Goal: Task Accomplishment & Management: Manage account settings

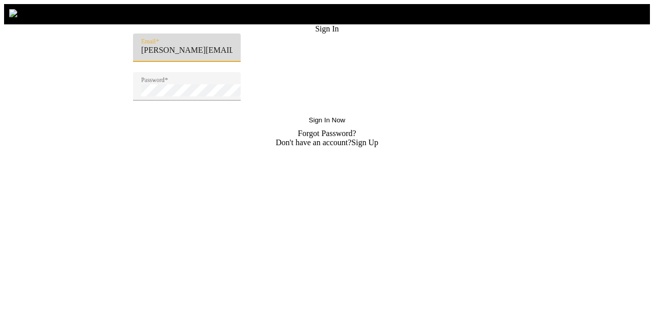
click at [194, 55] on input "rajeswari@sharklasers.com" at bounding box center [186, 50] width 91 height 9
click at [198, 55] on input "rajeswari@sharklasers.com" at bounding box center [186, 50] width 91 height 9
click at [203, 55] on input "rajeswari@sharklasers.com" at bounding box center [186, 50] width 91 height 9
paste input "Thomas"
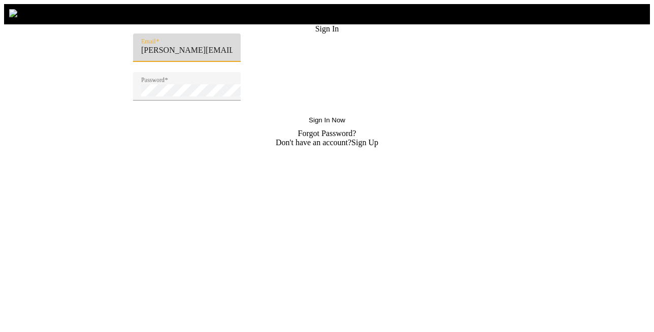
type input "Thomas@sharklasers.com"
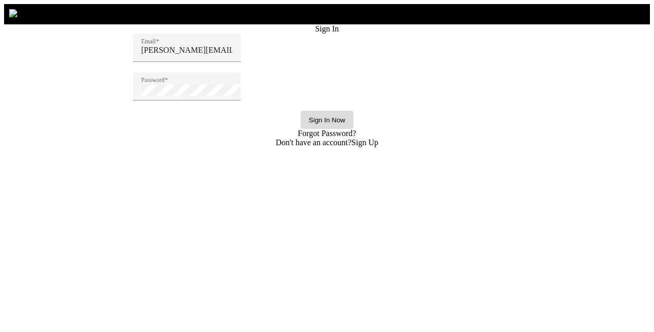
click at [309, 124] on span "Sign In Now" at bounding box center [327, 120] width 37 height 8
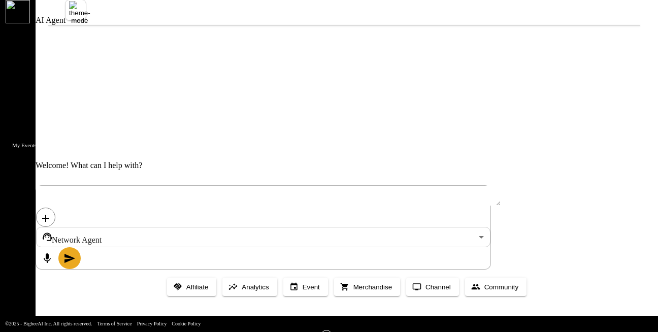
click at [25, 117] on icon at bounding box center [25, 117] width 0 height 0
click at [57, 91] on li "All Events" at bounding box center [107, 88] width 102 height 14
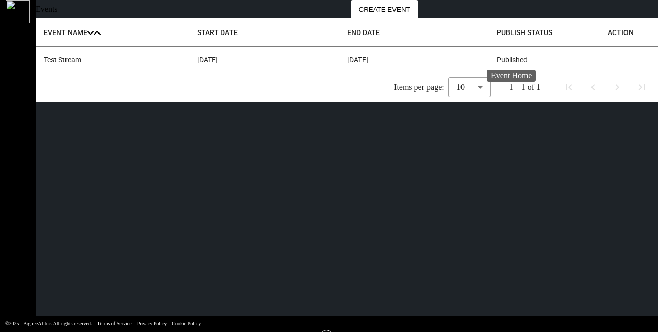
click at [608, 60] on icon at bounding box center [608, 60] width 0 height 0
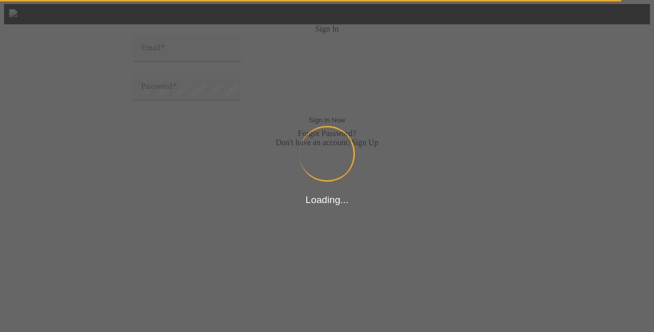
type input "Thomas@sharklasers.com"
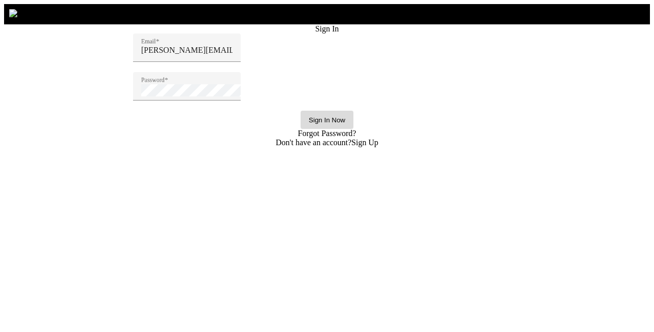
click at [309, 124] on span "Sign In Now" at bounding box center [327, 120] width 37 height 8
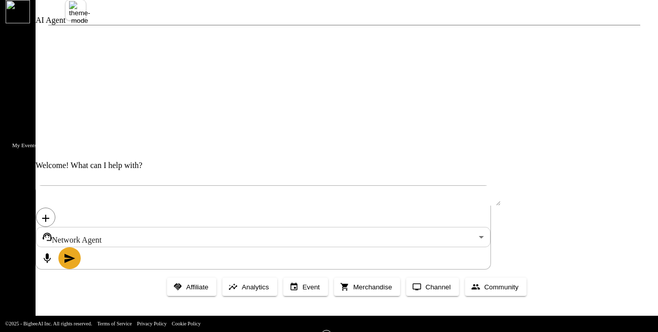
click at [21, 138] on span "My Events" at bounding box center [24, 148] width 59 height 20
click at [61, 96] on li "All Events" at bounding box center [107, 88] width 102 height 14
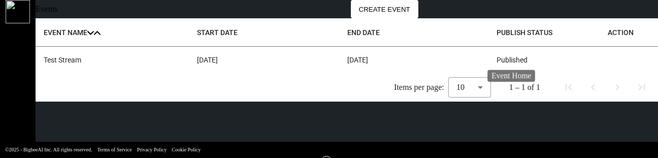
click at [608, 60] on icon at bounding box center [608, 60] width 0 height 0
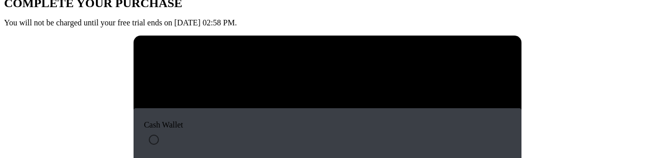
scroll to position [34, 0]
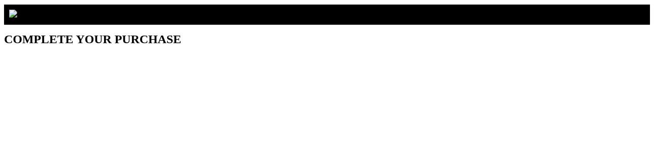
scroll to position [34, 0]
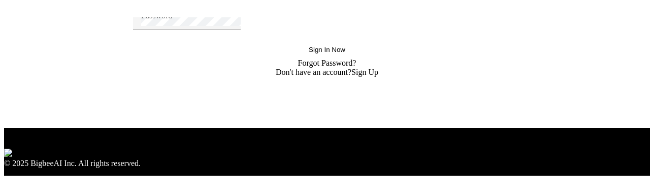
scroll to position [94, 0]
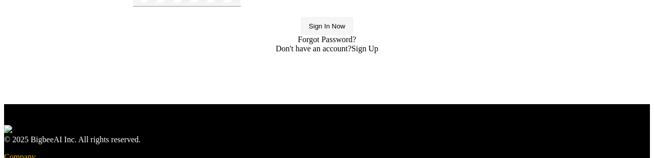
type input "[PERSON_NAME][EMAIL_ADDRESS][DOMAIN_NAME]"
click at [309, 30] on span "Sign In Now" at bounding box center [327, 26] width 37 height 8
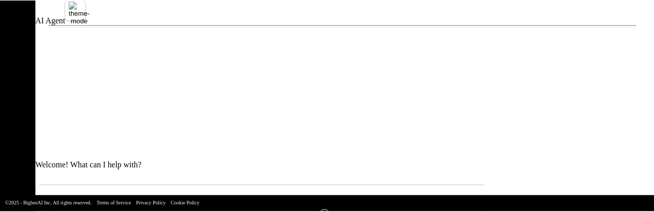
scroll to position [38, 0]
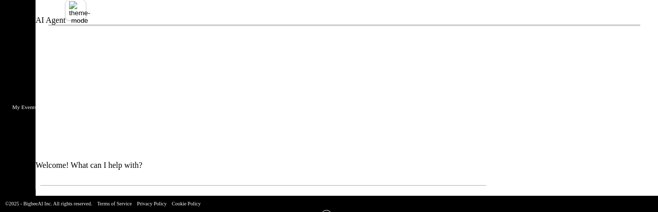
click at [25, 79] on icon at bounding box center [25, 79] width 0 height 0
click at [59, 57] on li "All Events" at bounding box center [107, 50] width 102 height 14
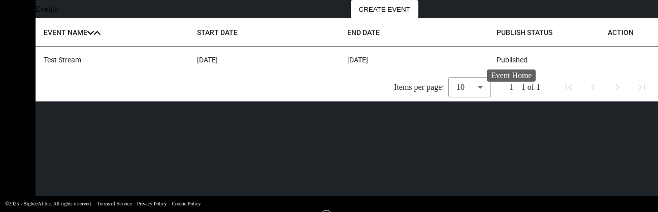
click at [608, 60] on icon at bounding box center [608, 60] width 0 height 0
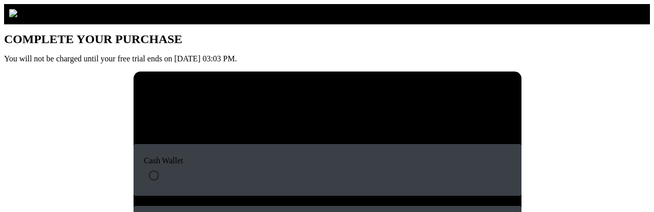
click at [21, 22] on img at bounding box center [13, 13] width 18 height 18
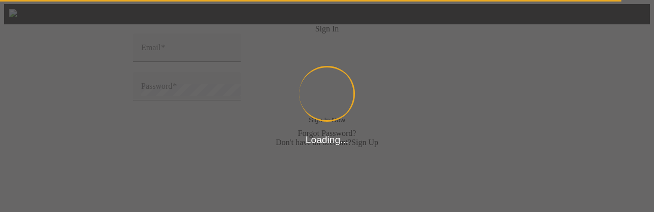
type input "[PERSON_NAME][EMAIL_ADDRESS][DOMAIN_NAME]"
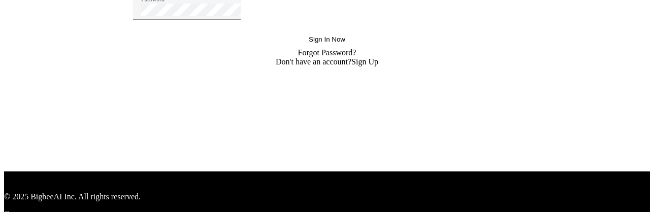
scroll to position [87, 0]
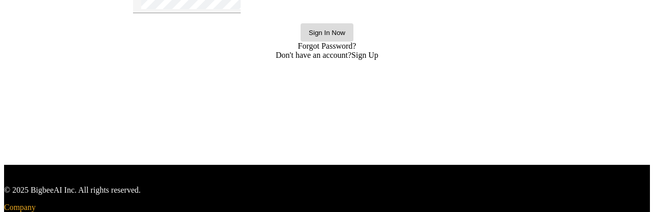
click at [301, 45] on span at bounding box center [327, 32] width 53 height 24
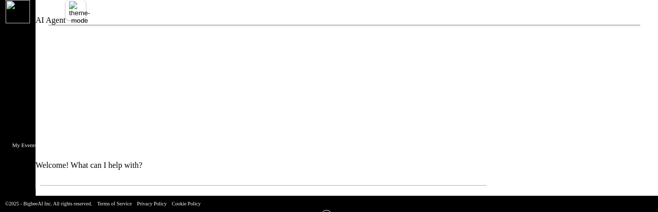
click at [19, 109] on link "My Events" at bounding box center [25, 130] width 51 height 42
click at [76, 91] on li "All Events" at bounding box center [107, 88] width 102 height 14
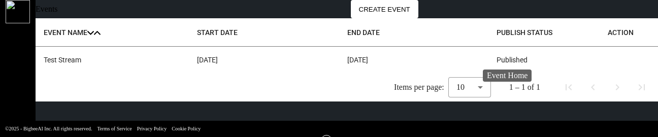
click at [608, 60] on icon at bounding box center [608, 60] width 0 height 0
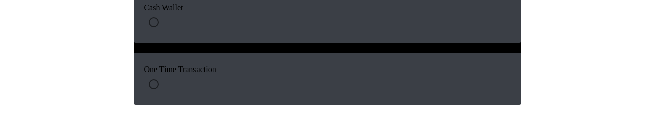
scroll to position [155, 0]
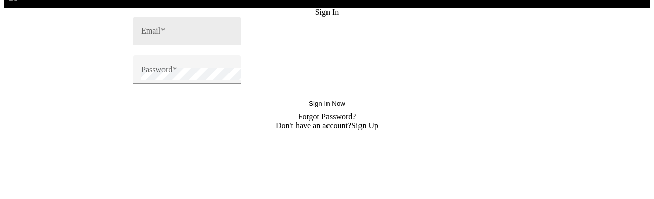
scroll to position [62, 0]
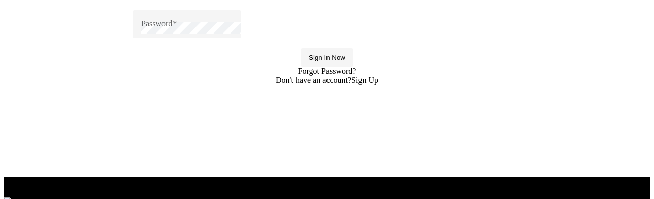
type input "[PERSON_NAME][EMAIL_ADDRESS][DOMAIN_NAME]"
click at [309, 61] on span "Sign In Now" at bounding box center [327, 58] width 37 height 8
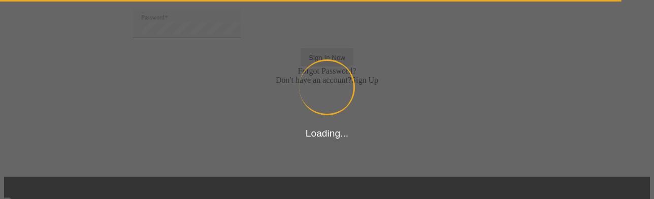
scroll to position [136, 0]
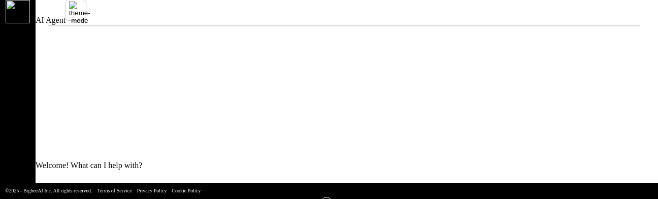
click at [25, 117] on icon at bounding box center [25, 117] width 0 height 0
click at [56, 96] on li "All Events" at bounding box center [107, 88] width 102 height 14
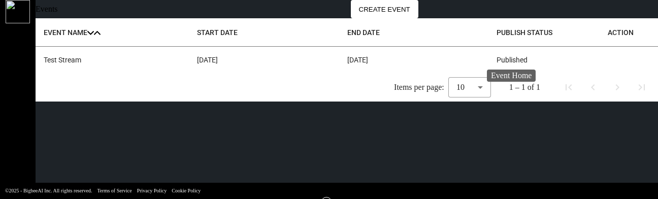
click at [608, 60] on icon at bounding box center [608, 60] width 0 height 0
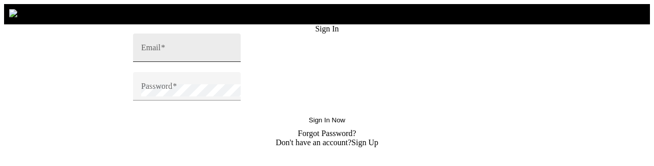
type input "[PERSON_NAME][EMAIL_ADDRESS][DOMAIN_NAME]"
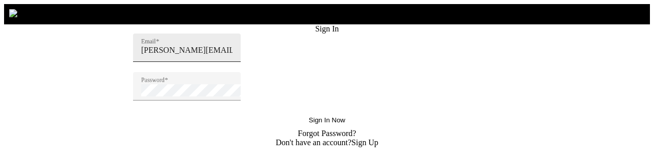
click at [298, 144] on form "Sign In Email [PERSON_NAME][EMAIL_ADDRESS][DOMAIN_NAME] Password Sign In Now Fo…" at bounding box center [327, 85] width 646 height 123
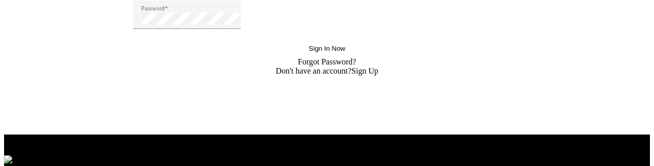
scroll to position [47, 0]
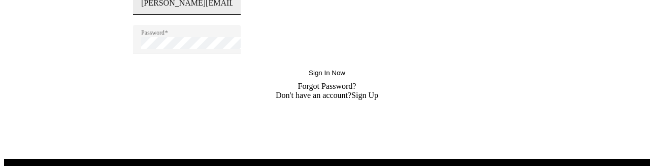
click at [217, 8] on input "[PERSON_NAME][EMAIL_ADDRESS][DOMAIN_NAME]" at bounding box center [186, 2] width 91 height 9
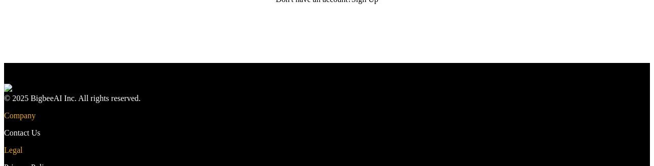
scroll to position [144, 0]
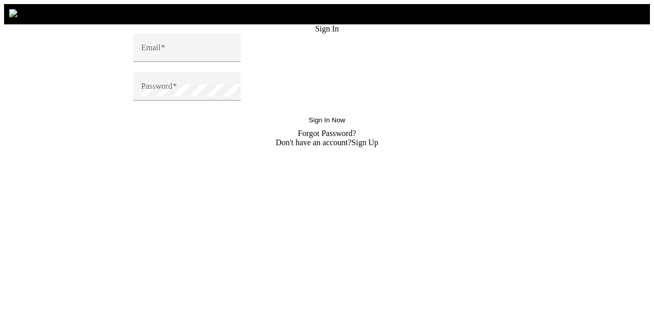
type input "[PERSON_NAME][EMAIL_ADDRESS][DOMAIN_NAME]"
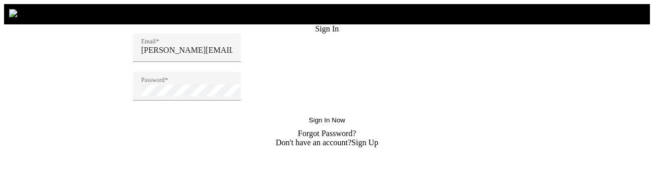
click at [189, 72] on div "Email [PERSON_NAME][EMAIL_ADDRESS][DOMAIN_NAME]" at bounding box center [327, 53] width 388 height 39
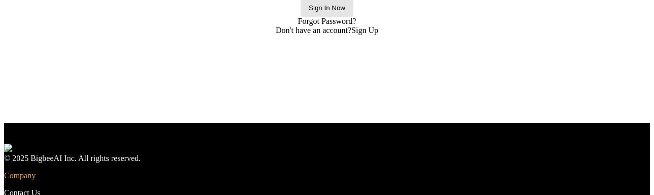
click at [309, 12] on span "Sign In Now" at bounding box center [327, 8] width 37 height 8
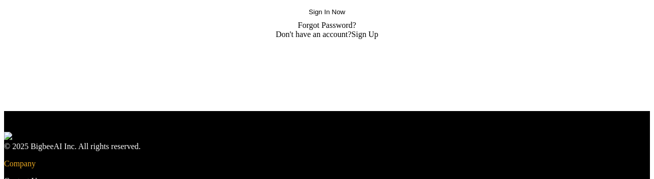
scroll to position [112, 0]
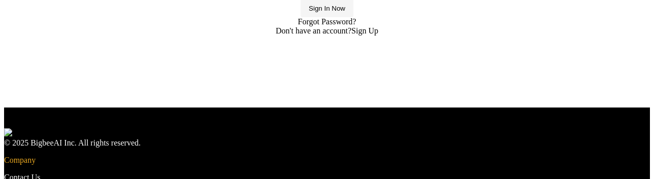
type input "[PERSON_NAME][EMAIL_ADDRESS][DOMAIN_NAME]"
click at [309, 12] on span "Sign In Now" at bounding box center [327, 9] width 37 height 8
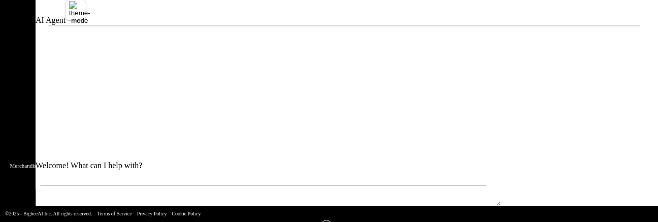
scroll to position [66, 0]
click at [124, 76] on div at bounding box center [344, 89] width 592 height 100
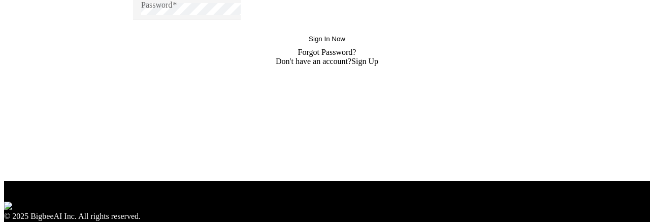
scroll to position [136, 0]
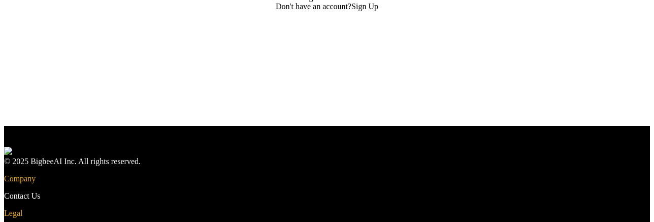
type input "[PERSON_NAME][EMAIL_ADDRESS][DOMAIN_NAME]"
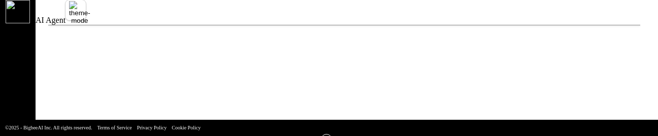
click at [86, 94] on li "All Events" at bounding box center [107, 88] width 102 height 14
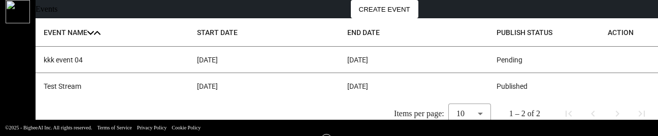
scroll to position [35, 0]
click at [608, 86] on icon at bounding box center [608, 86] width 0 height 0
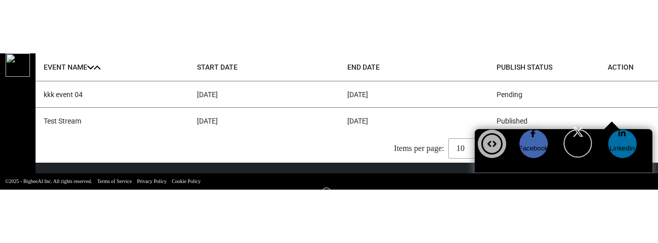
scroll to position [107, 0]
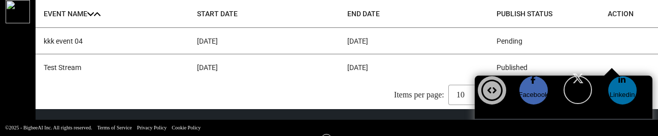
click at [627, 124] on button "COPY" at bounding box center [638, 128] width 23 height 8
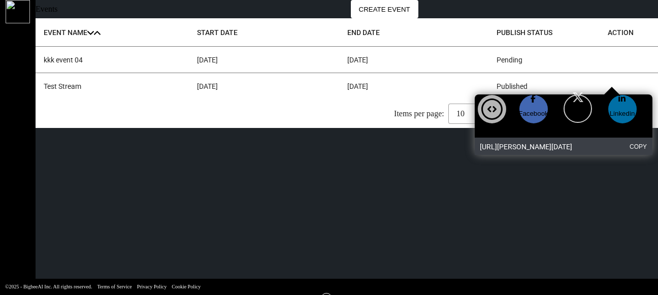
scroll to position [0, 0]
click at [649, 117] on app-artist-all-events-list "Events CREATE EVENT EVENT NAME .cls-1 { fill: var(--hexagon-theme-color6); } .c…" at bounding box center [347, 64] width 623 height 128
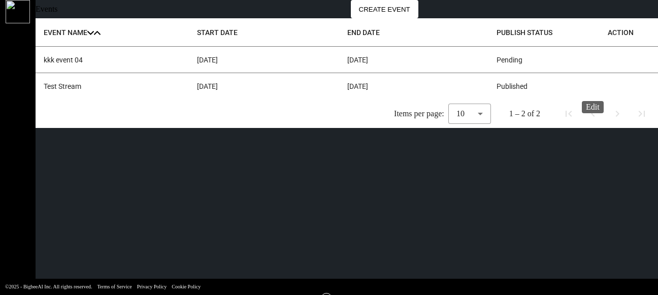
click at [608, 86] on icon at bounding box center [608, 86] width 0 height 0
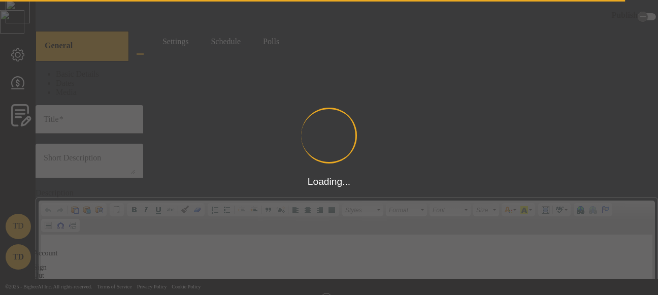
scroll to position [3, 0]
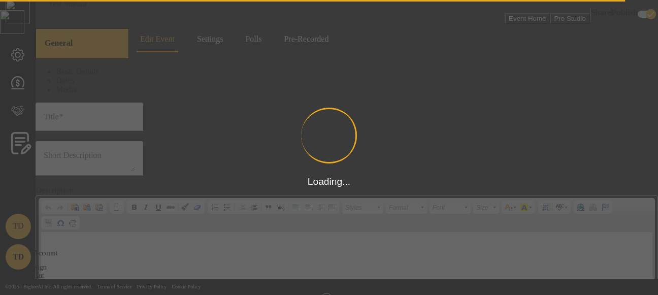
type input "Test Stream"
type textarea "Test Stream"
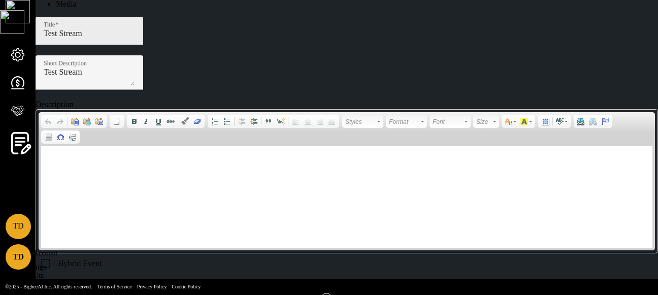
scroll to position [148, 0]
click at [68, 221] on span at bounding box center [52, 283] width 33 height 24
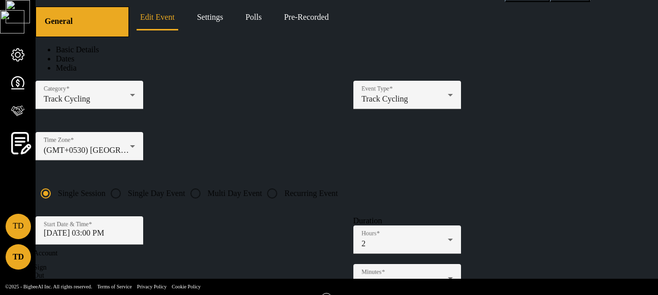
scroll to position [0, 0]
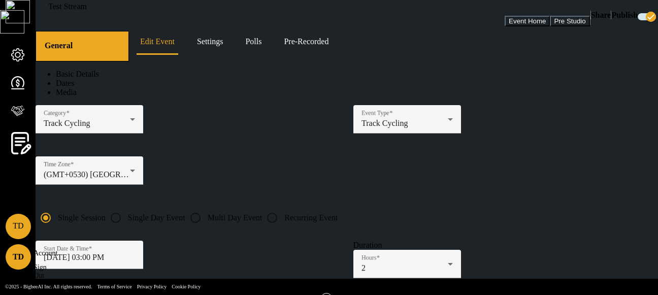
click at [219, 52] on link "Settings" at bounding box center [211, 41] width 34 height 24
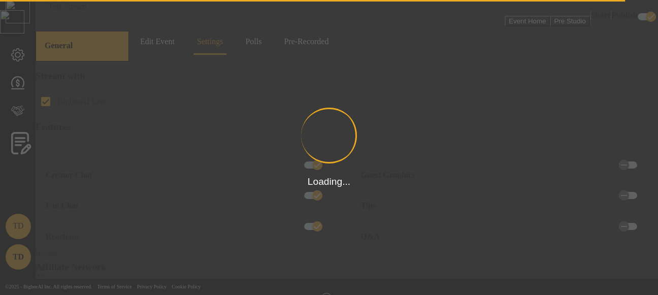
scroll to position [3, 0]
type input "Hosted by"
type input "Thomas D"
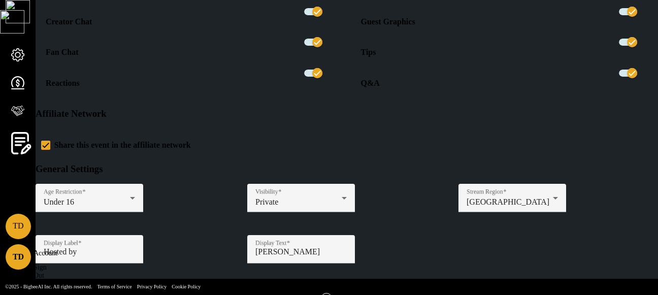
scroll to position [152, 0]
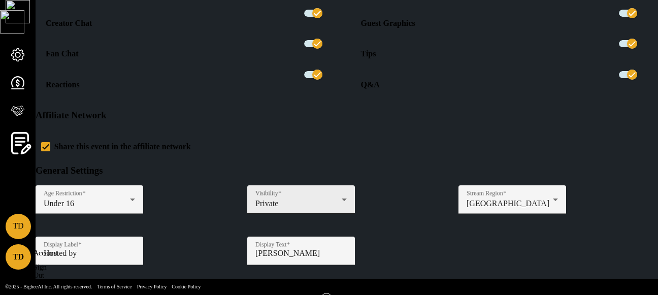
click at [342, 199] on div "Private" at bounding box center [299, 203] width 86 height 9
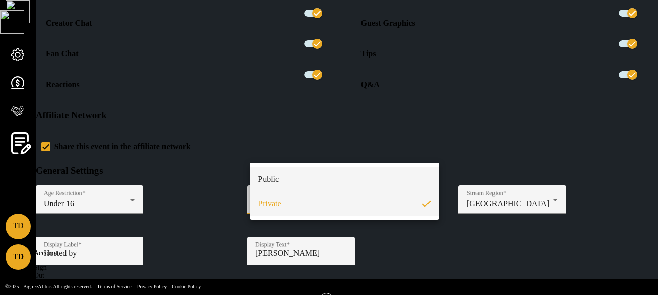
click at [352, 171] on mat-option "Public" at bounding box center [344, 179] width 189 height 24
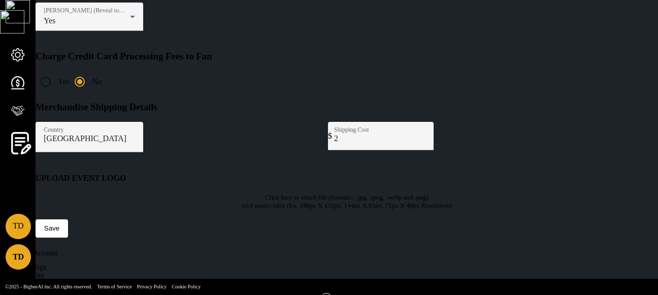
scroll to position [509, 0]
click at [68, 221] on span at bounding box center [52, 228] width 33 height 24
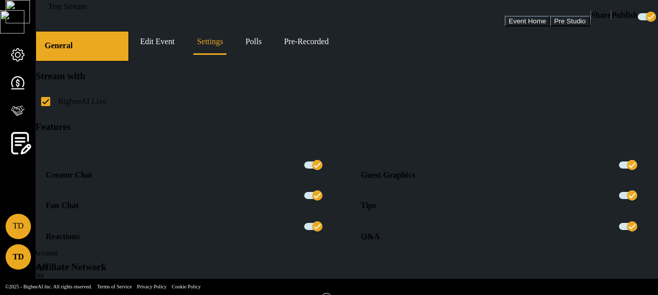
click at [178, 52] on link "Edit Event" at bounding box center [158, 41] width 42 height 24
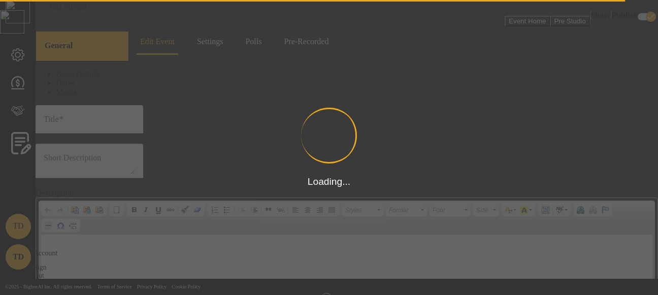
scroll to position [3, 0]
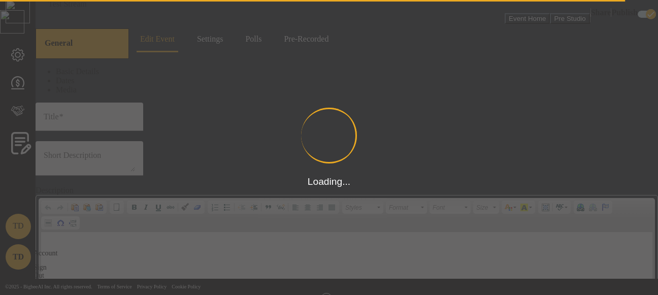
type input "Test Stream"
type textarea "Test Stream"
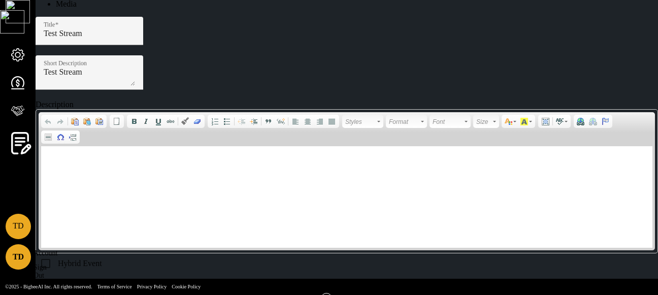
scroll to position [148, 0]
click at [68, 221] on span at bounding box center [52, 283] width 33 height 24
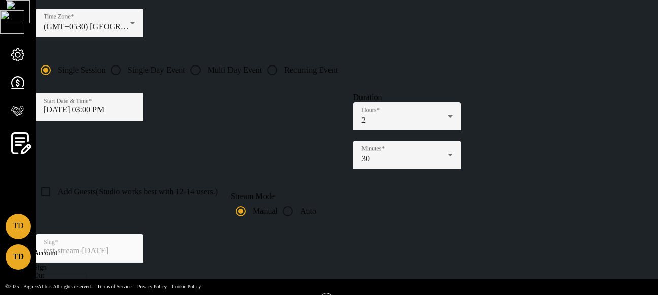
click at [21, 99] on span "Revenue" at bounding box center [18, 97] width 59 height 20
